Goal: Task Accomplishment & Management: Use online tool/utility

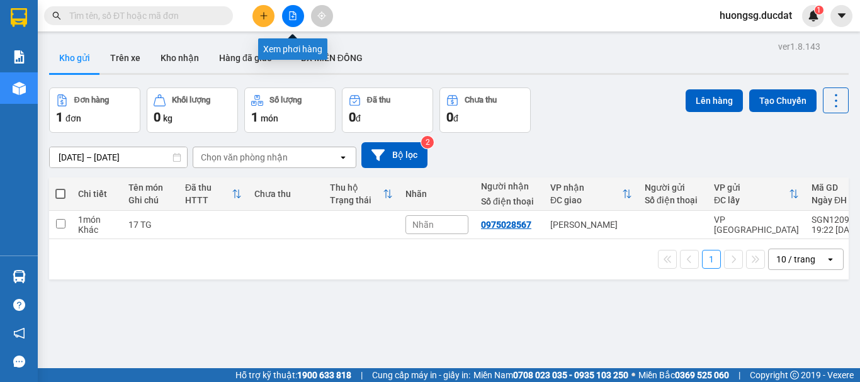
click at [297, 20] on button at bounding box center [293, 16] width 22 height 22
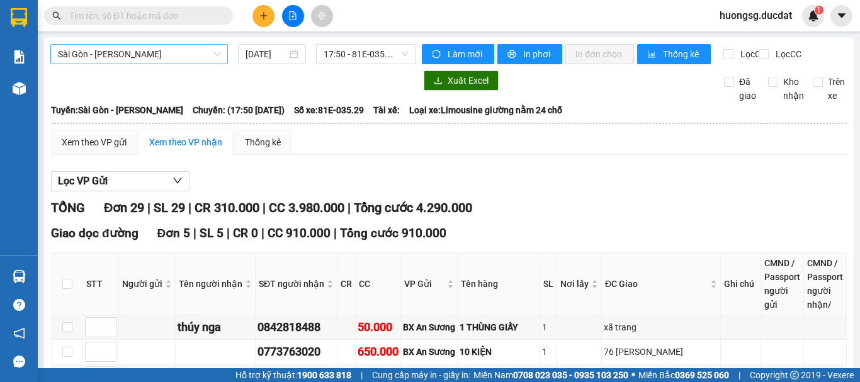
click at [123, 60] on span "Sài Gòn - [PERSON_NAME]" at bounding box center [139, 54] width 162 height 19
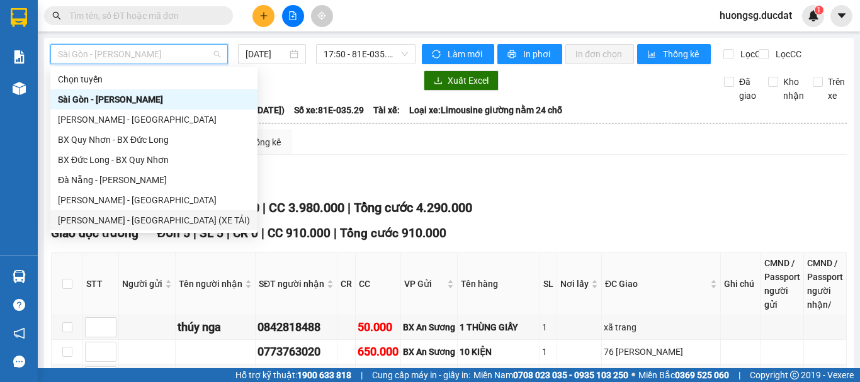
click at [104, 218] on div "[PERSON_NAME] - [GEOGRAPHIC_DATA] (XE TẢI)" at bounding box center [154, 220] width 192 height 14
type input "[DATE]"
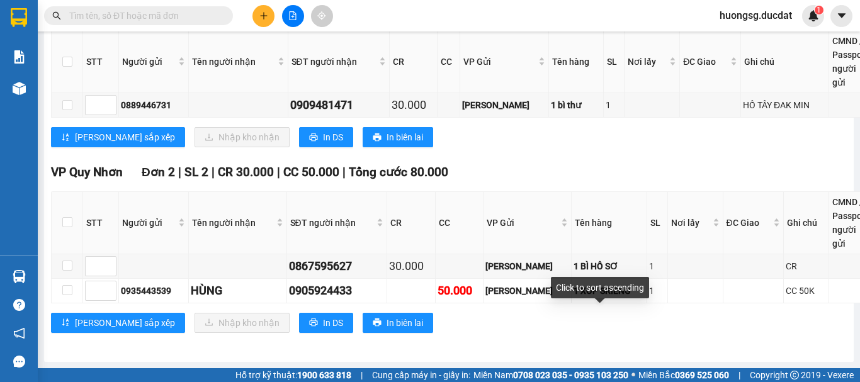
scroll to position [4361, 0]
